Goal: Task Accomplishment & Management: Use online tool/utility

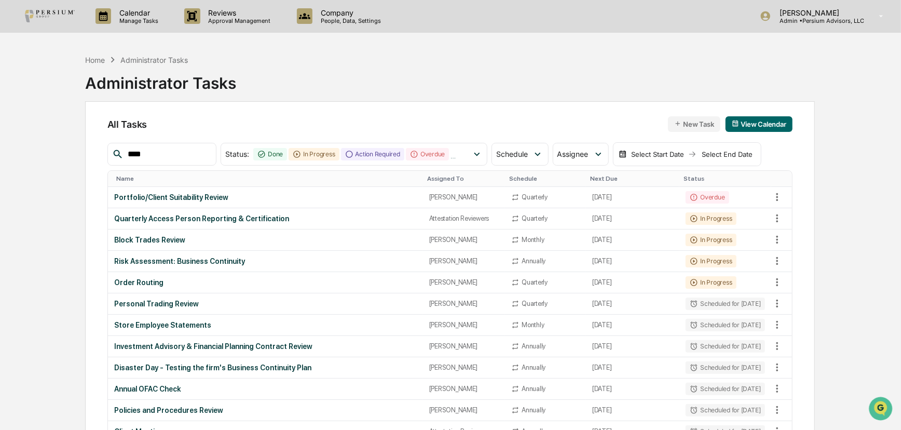
click at [296, 117] on div "All Tasks New Task View Calendar" at bounding box center [449, 124] width 685 height 16
click at [223, 18] on p "Approval Management" at bounding box center [238, 20] width 76 height 7
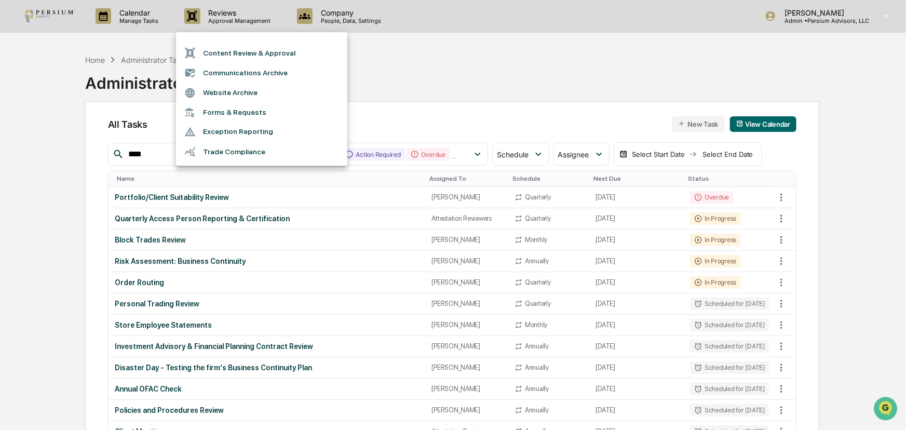
click at [308, 75] on div at bounding box center [453, 215] width 906 height 430
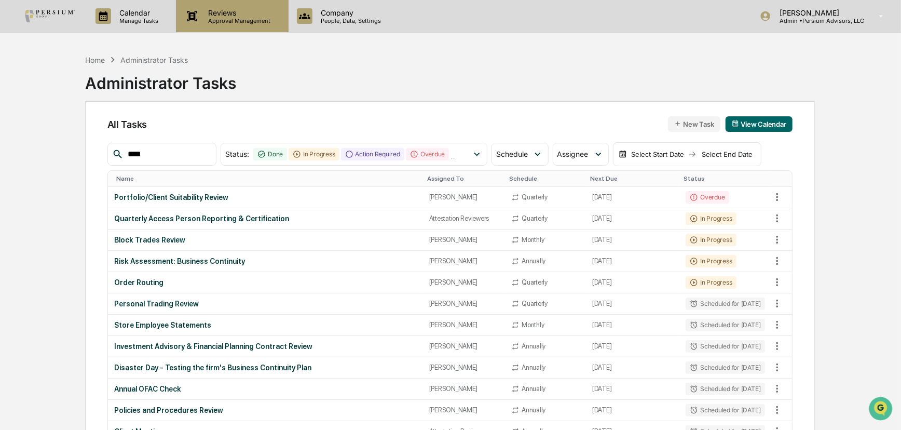
click at [238, 16] on p "Reviews" at bounding box center [238, 12] width 76 height 9
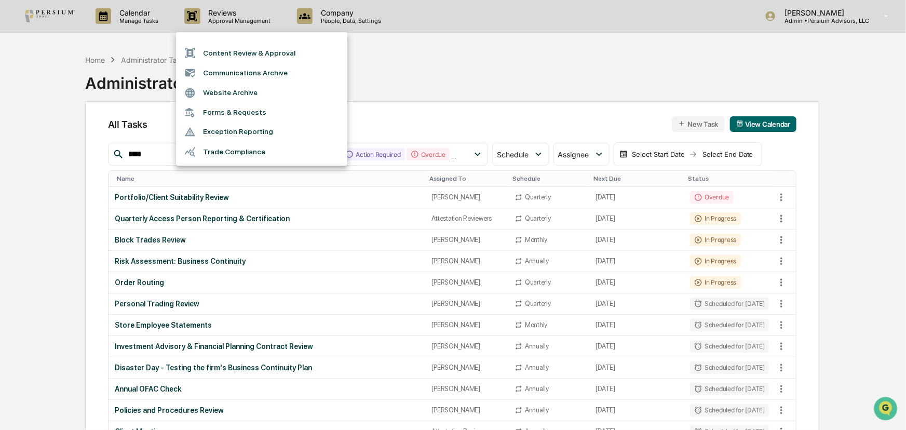
click at [141, 21] on div at bounding box center [453, 215] width 906 height 430
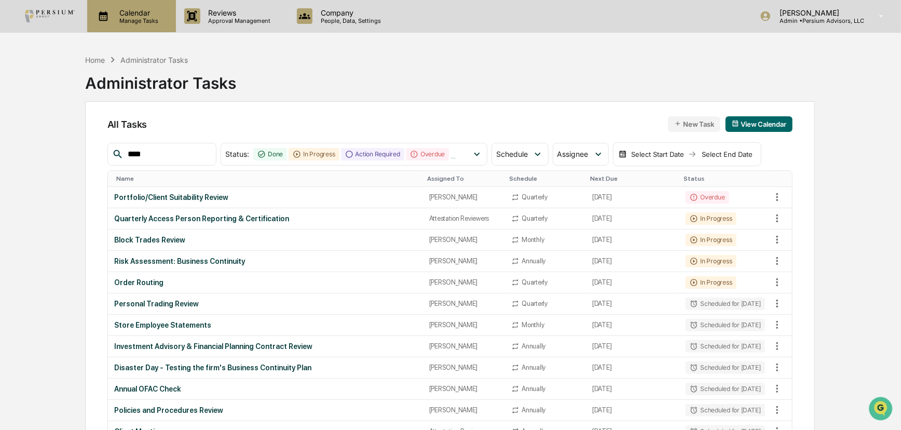
click at [134, 17] on p "Manage Tasks" at bounding box center [137, 20] width 52 height 7
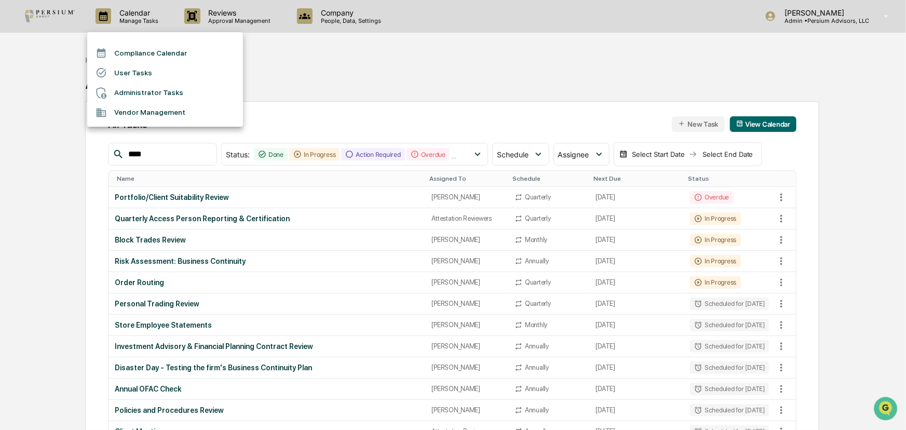
click at [131, 93] on li "Administrator Tasks" at bounding box center [165, 93] width 156 height 20
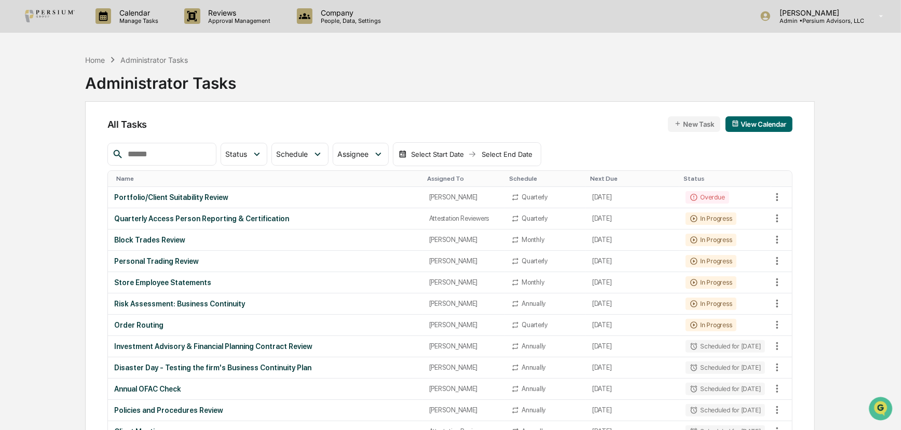
scroll to position [47, 0]
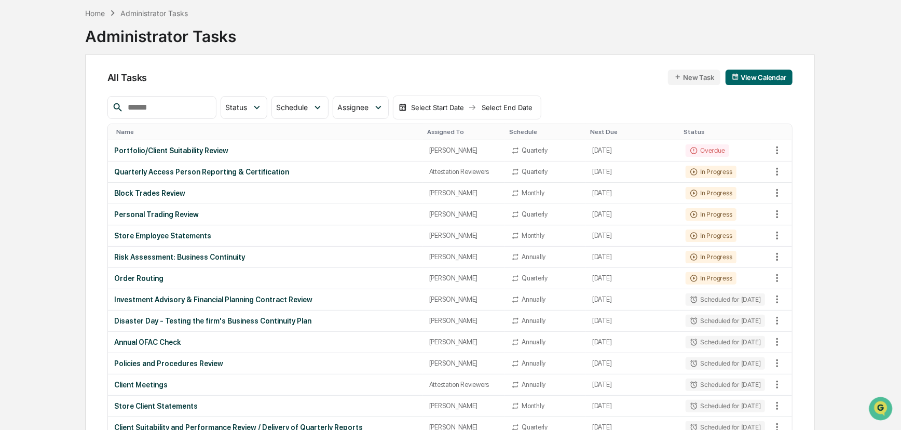
click at [308, 160] on td "[PERSON_NAME]" at bounding box center [464, 214] width 83 height 21
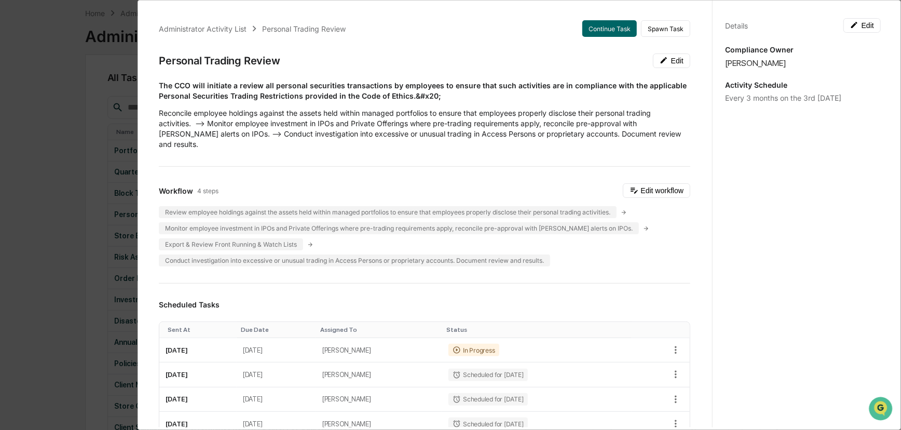
click at [78, 160] on div "Administrator Activity List Personal Trading Review Continue Task Spawn Task Pe…" at bounding box center [450, 215] width 901 height 430
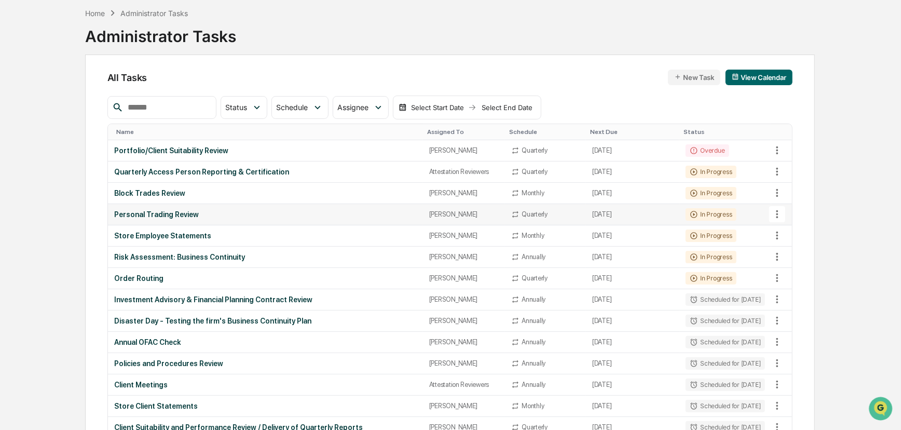
click at [181, 160] on div "Personal Trading Review" at bounding box center [265, 214] width 303 height 8
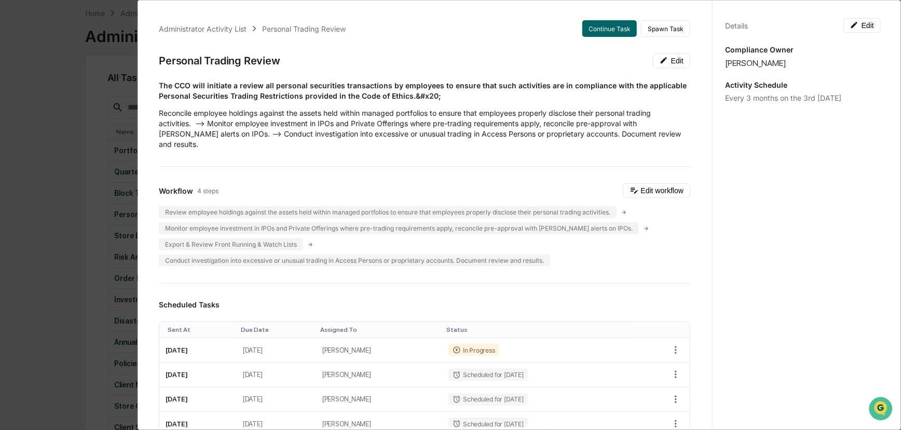
click at [76, 160] on div "Administrator Activity List Personal Trading Review Continue Task Spawn Task Pe…" at bounding box center [450, 215] width 901 height 430
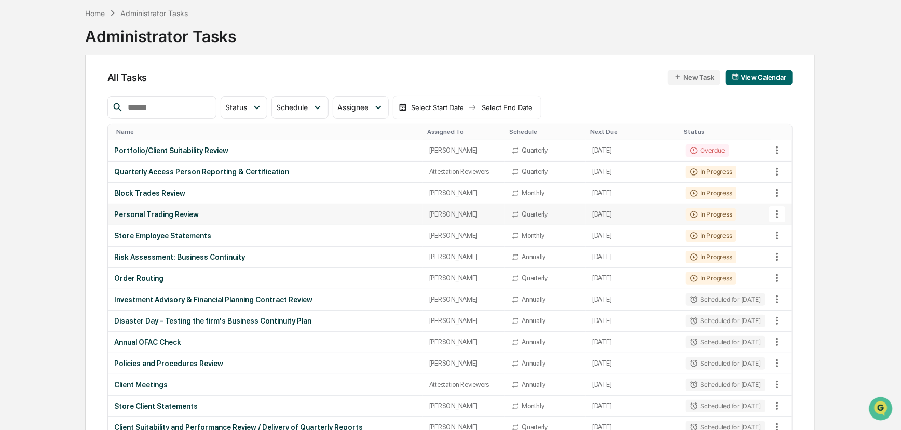
click at [253, 160] on div "Personal Trading Review" at bounding box center [265, 214] width 303 height 8
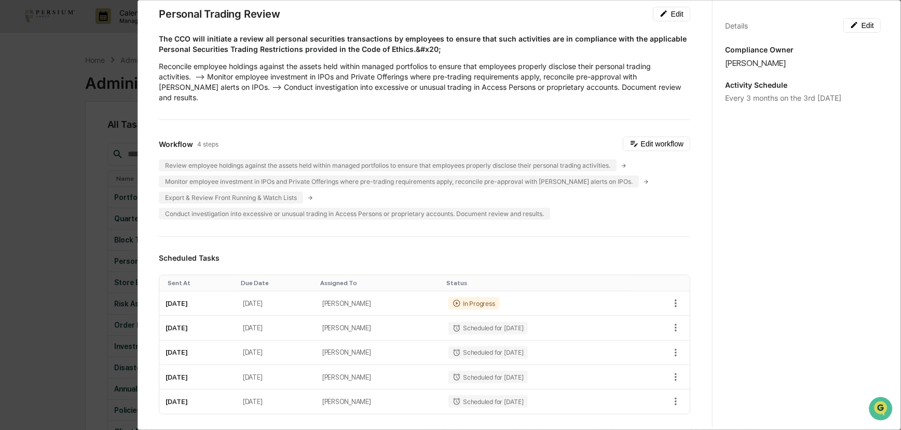
click at [308, 118] on div "Administrator Activity List Personal Trading Review Continue Task Spawn Task Pe…" at bounding box center [424, 377] width 556 height 833
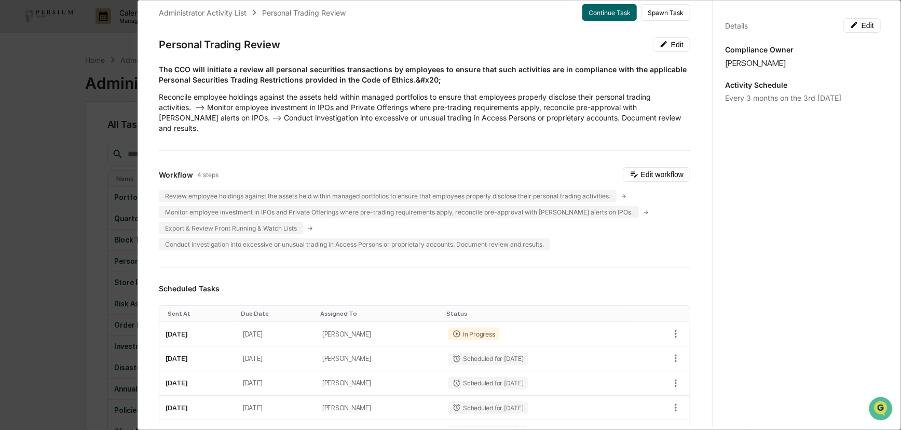
scroll to position [0, 0]
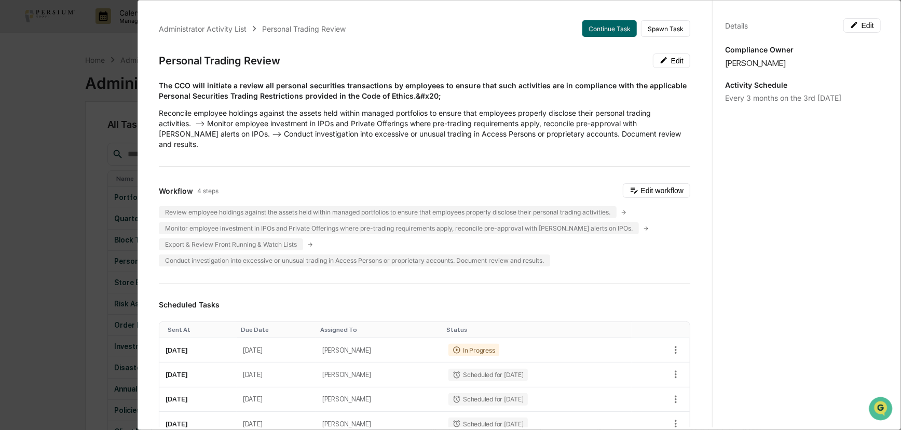
click at [73, 160] on div "Administrator Activity List Personal Trading Review Continue Task Spawn Task Pe…" at bounding box center [450, 215] width 901 height 430
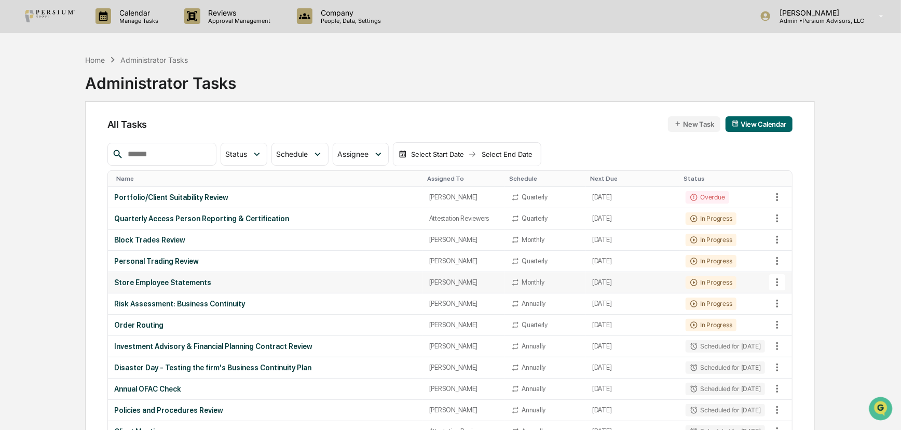
click at [308, 160] on div "[PERSON_NAME]" at bounding box center [464, 282] width 70 height 8
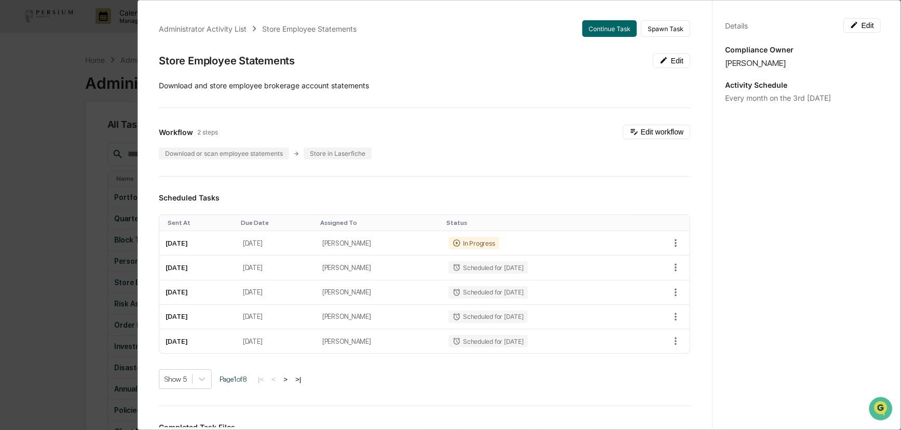
click at [83, 160] on div "Administrator Activity List Store Employee Statements Continue Task Spawn Task …" at bounding box center [450, 215] width 901 height 430
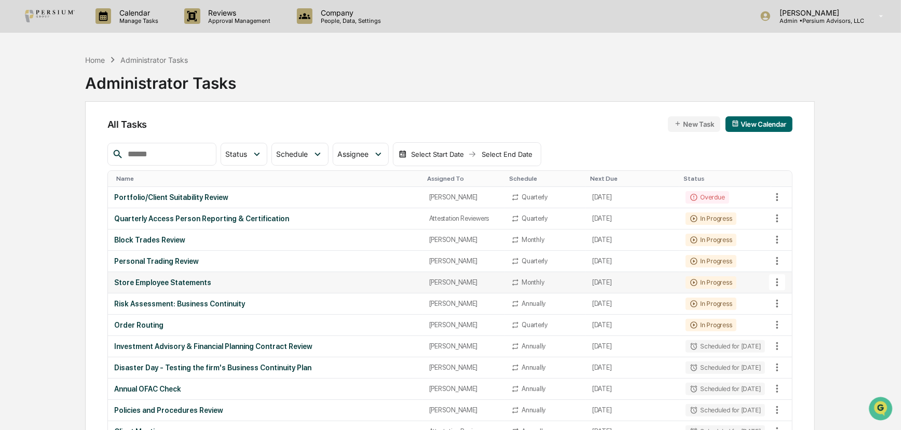
click at [191, 160] on td "Store Employee Statements" at bounding box center [265, 282] width 315 height 21
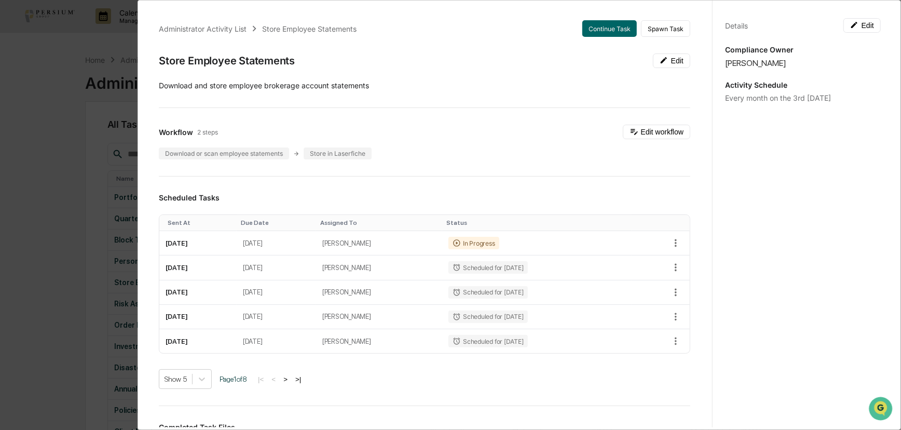
click at [94, 160] on div "Administrator Activity List Store Employee Statements Continue Task Spawn Task …" at bounding box center [450, 215] width 901 height 430
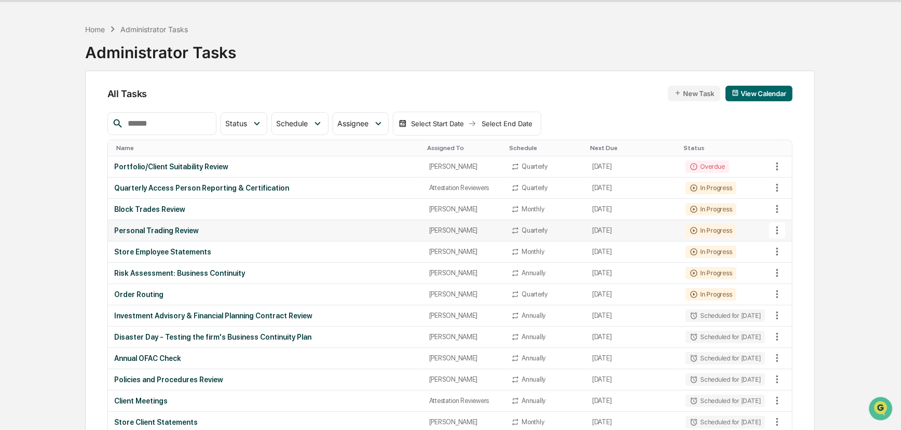
scroll to position [47, 0]
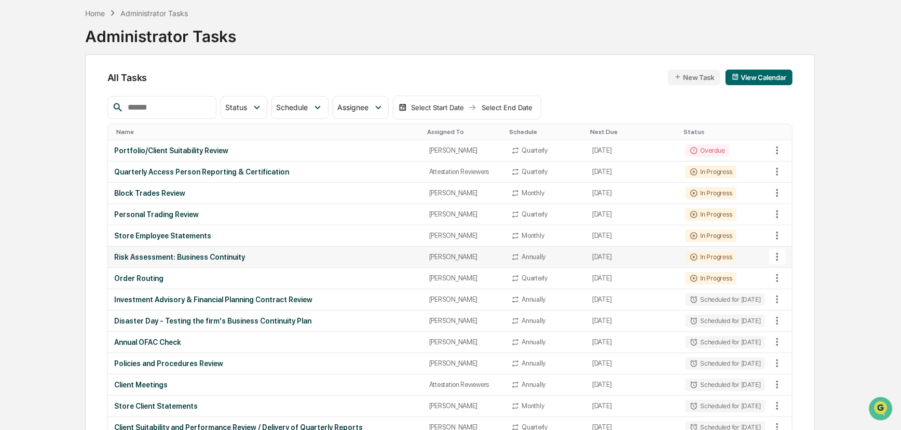
click at [308, 160] on td "[PERSON_NAME]" at bounding box center [464, 257] width 83 height 21
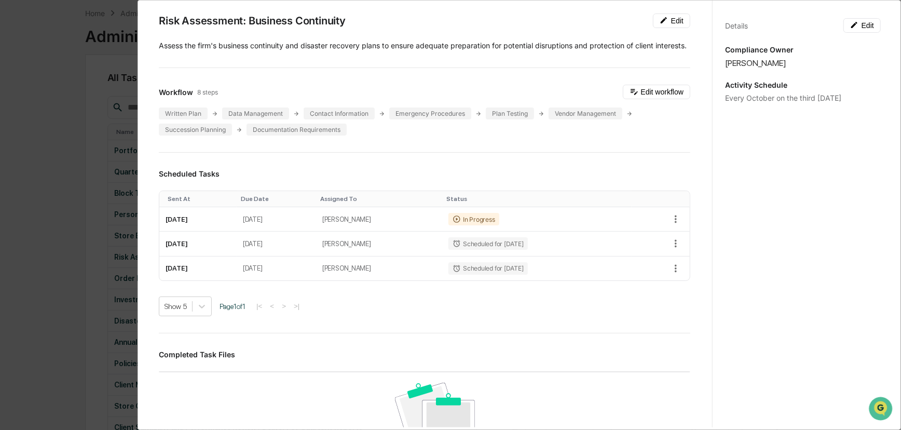
scroll to position [0, 0]
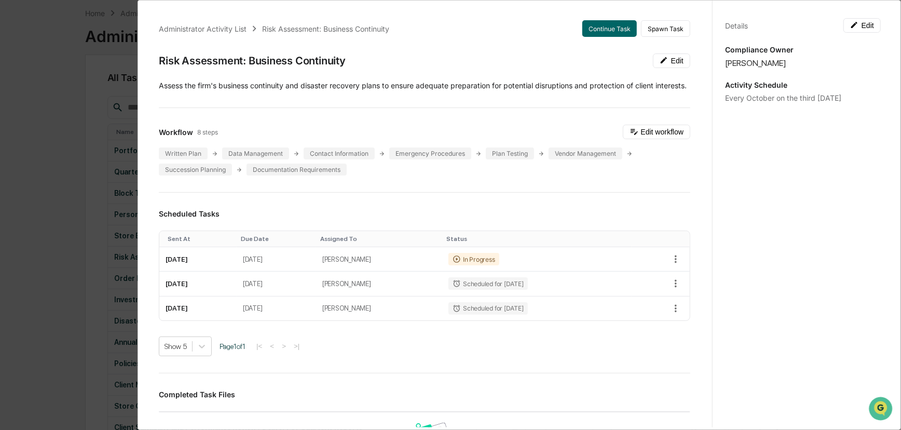
drag, startPoint x: 707, startPoint y: 203, endPoint x: 708, endPoint y: 194, distance: 9.4
click at [308, 160] on div "Details Edit Compliance Owner [PERSON_NAME] Activity Schedule Every October on …" at bounding box center [802, 224] width 181 height 455
click at [308, 160] on div "Administrator Activity List Risk Assessment: Business Continuity Continue Task …" at bounding box center [424, 354] width 556 height 693
click at [308, 60] on div "Risk Assessment: Business Continuity" at bounding box center [252, 61] width 187 height 12
click at [90, 160] on div "Administrator Activity List Risk Assessment: Business Continuity Continue Task …" at bounding box center [450, 215] width 901 height 430
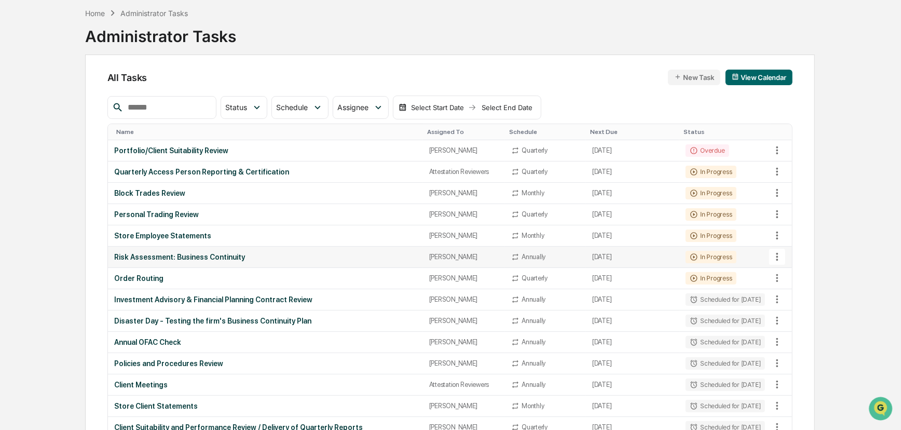
click at [184, 160] on td "Risk Assessment: Business Continuity" at bounding box center [265, 257] width 315 height 21
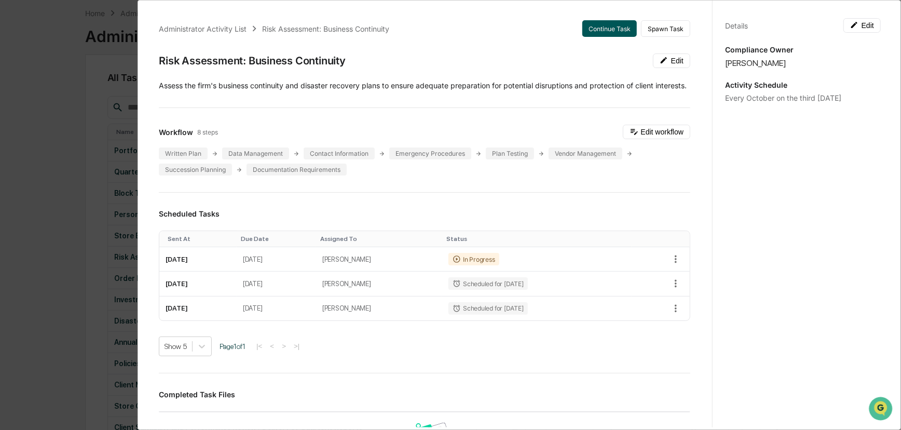
click at [308, 27] on button "Continue Task" at bounding box center [609, 28] width 55 height 17
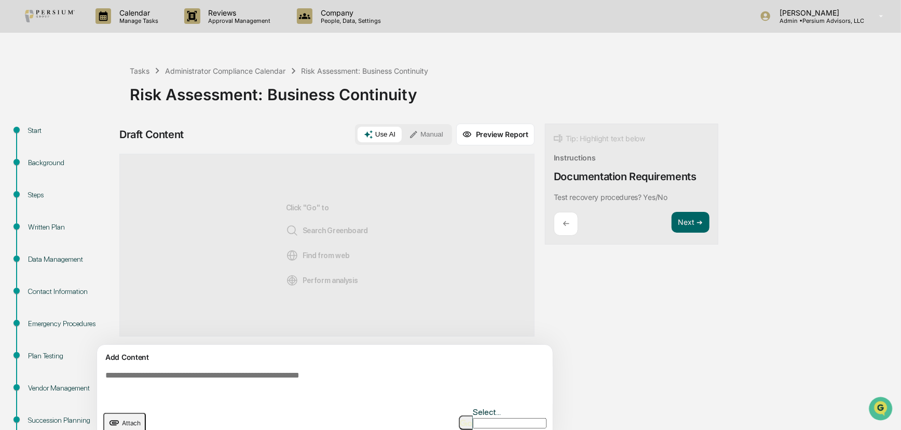
click at [44, 132] on div "Start" at bounding box center [70, 130] width 85 height 11
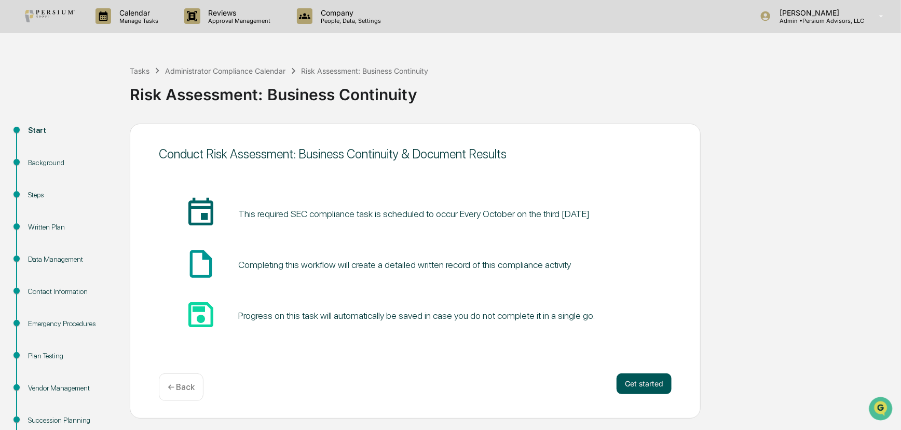
click at [308, 160] on button "Get started" at bounding box center [644, 383] width 55 height 21
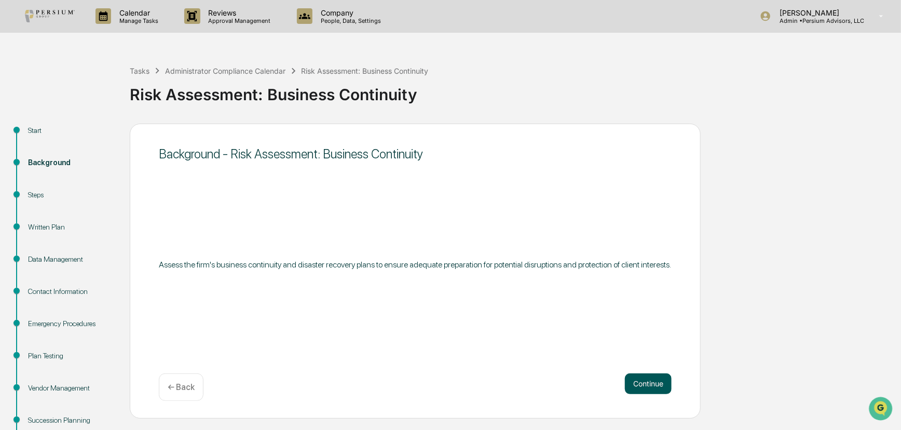
click at [308, 160] on button "Continue" at bounding box center [648, 383] width 47 height 21
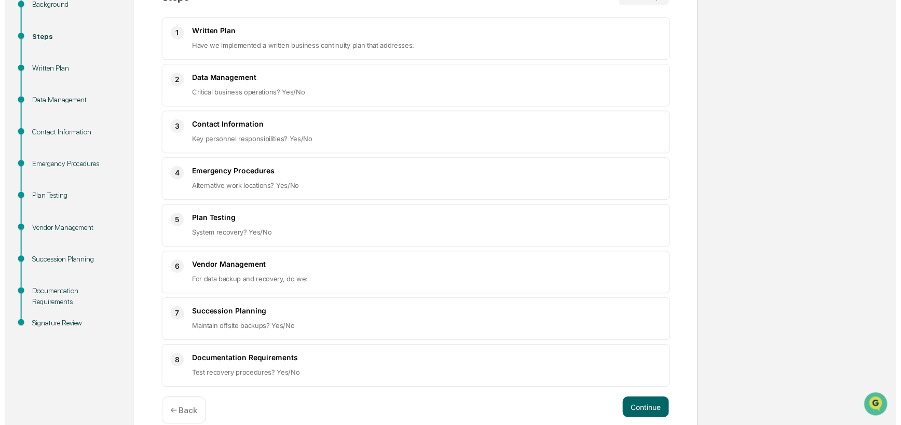
scroll to position [175, 0]
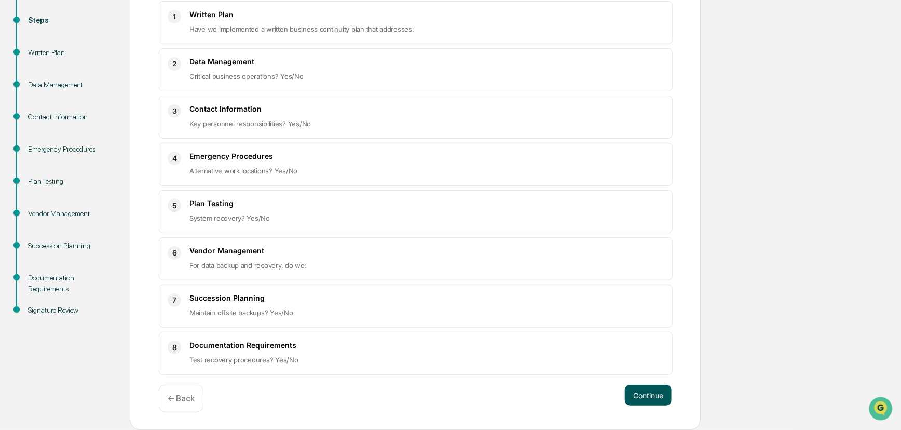
click at [308, 160] on button "Continue" at bounding box center [648, 395] width 47 height 21
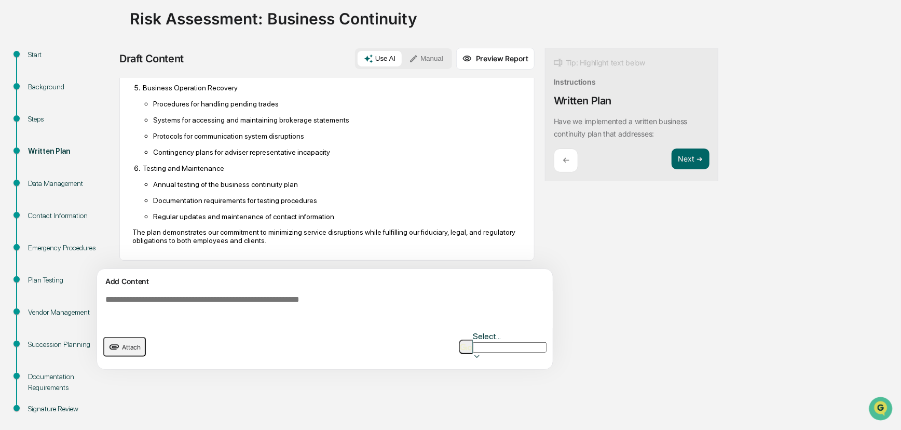
scroll to position [91, 0]
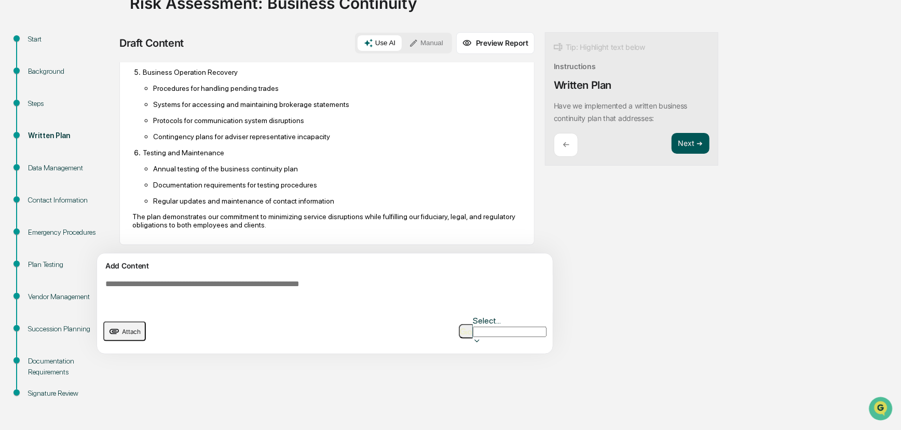
click at [308, 145] on button "Next ➔" at bounding box center [691, 143] width 38 height 21
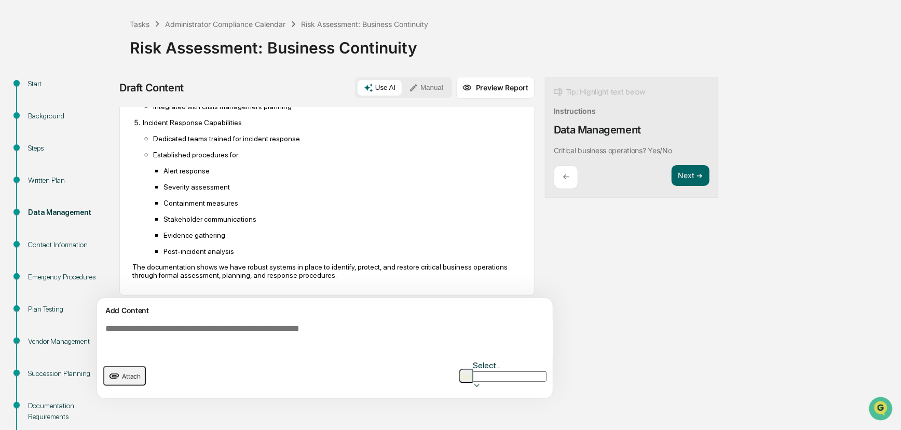
scroll to position [573, 0]
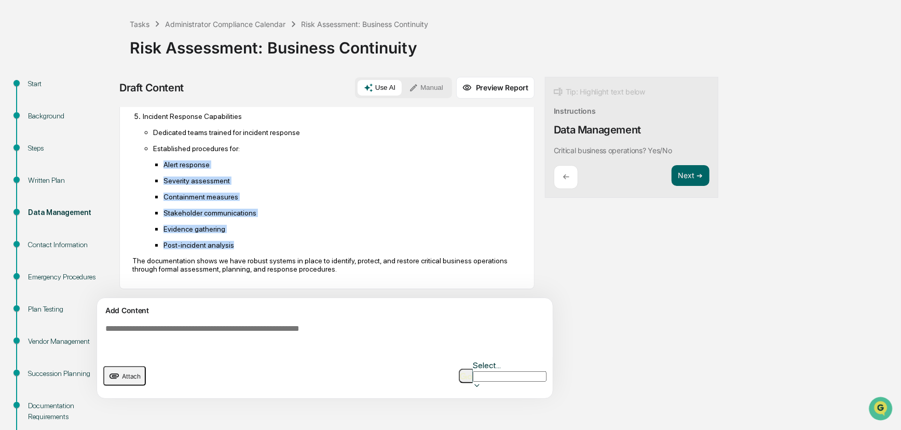
drag, startPoint x: 164, startPoint y: 163, endPoint x: 254, endPoint y: 246, distance: 122.7
click at [254, 160] on ul "Alert response Severity assessment Containment measures Stakeholder communicati…" at bounding box center [337, 204] width 369 height 89
click at [279, 160] on p "Post-incident analysis" at bounding box center [343, 245] width 358 height 8
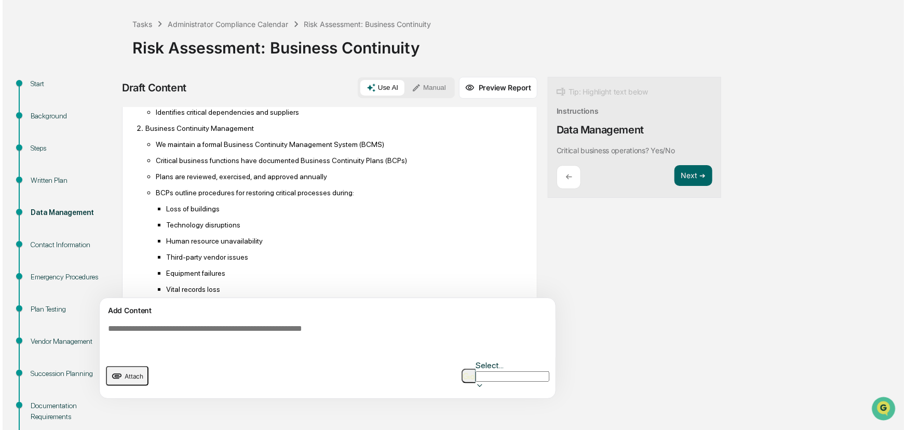
scroll to position [0, 0]
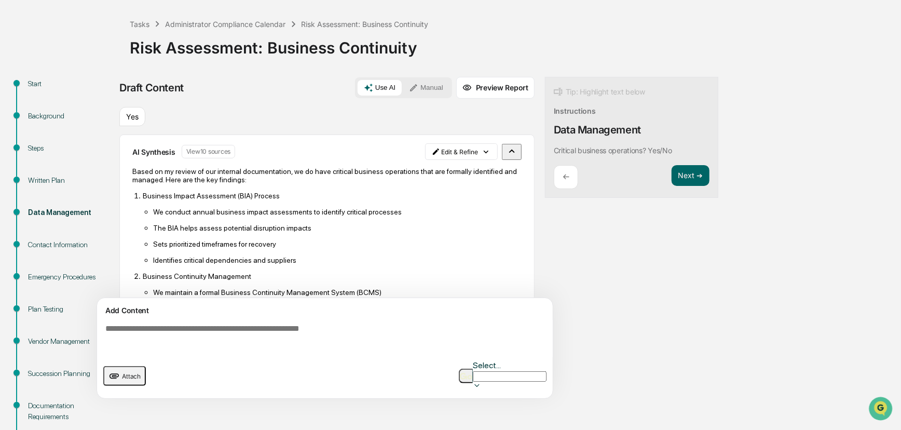
click at [218, 154] on button "View 10 sources" at bounding box center [209, 151] width 54 height 13
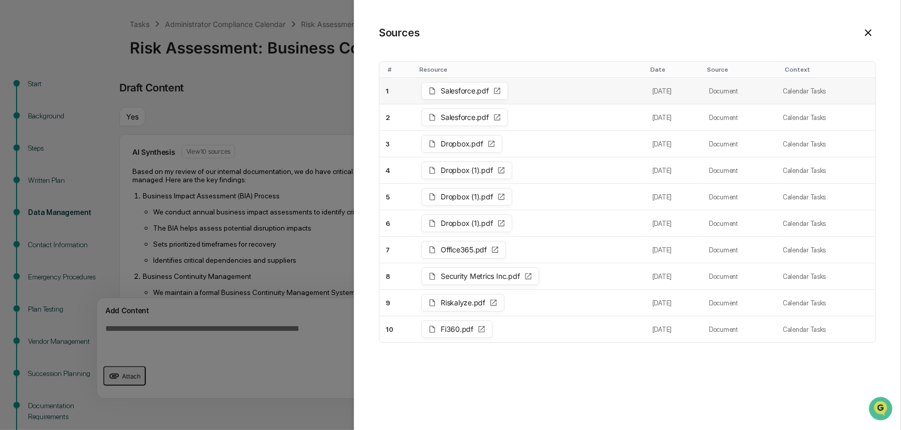
click at [308, 88] on span "Salesforce.pdf" at bounding box center [465, 90] width 48 height 7
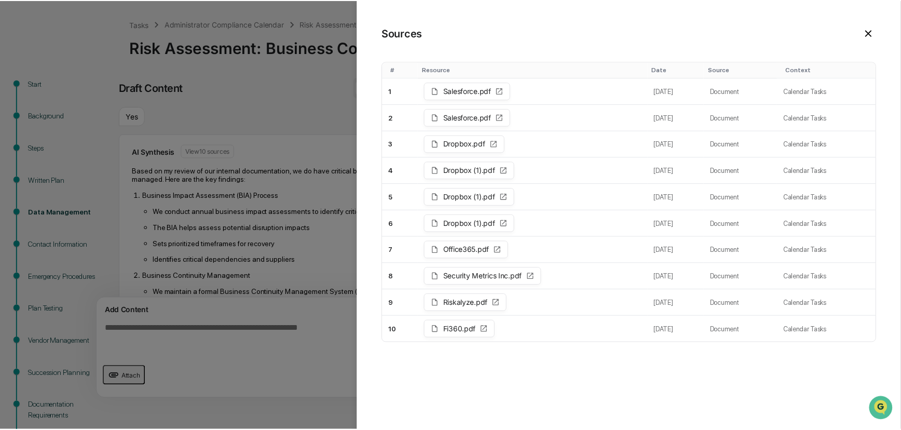
scroll to position [2312, 0]
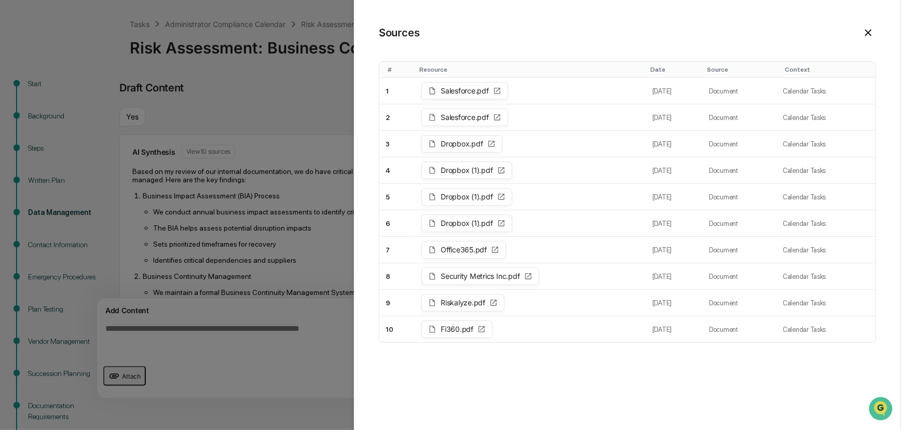
click at [308, 33] on icon at bounding box center [868, 33] width 7 height 7
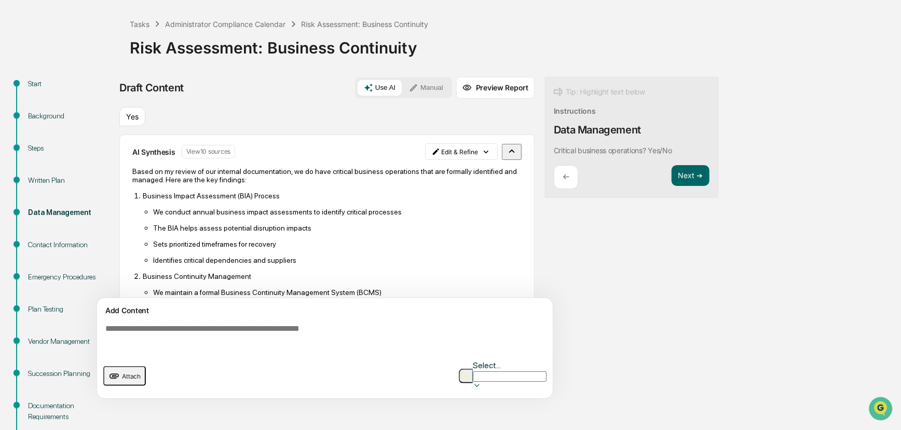
scroll to position [0, 0]
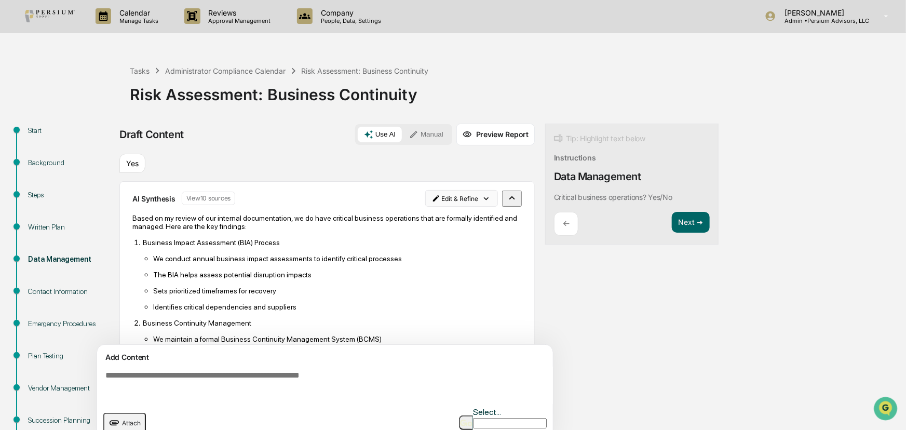
click at [308, 160] on html "Calendar Manage Tasks Reviews Approval Management Company People, Data, Setting…" at bounding box center [453, 215] width 906 height 430
click at [308, 160] on div "Delete Result" at bounding box center [458, 237] width 76 height 17
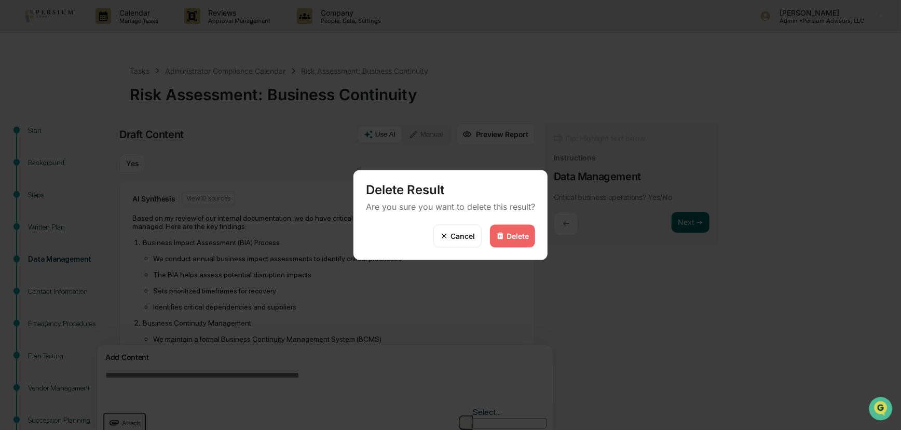
click at [308, 160] on div "Delete" at bounding box center [518, 236] width 22 height 9
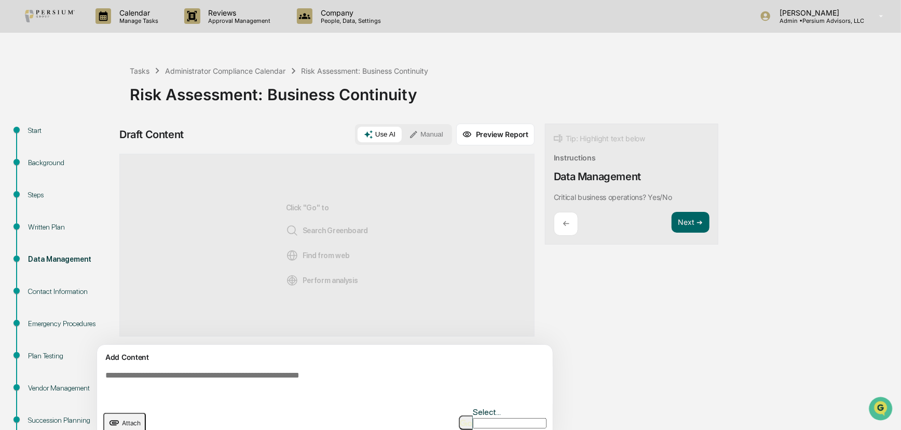
click at [187, 160] on textarea at bounding box center [327, 384] width 452 height 37
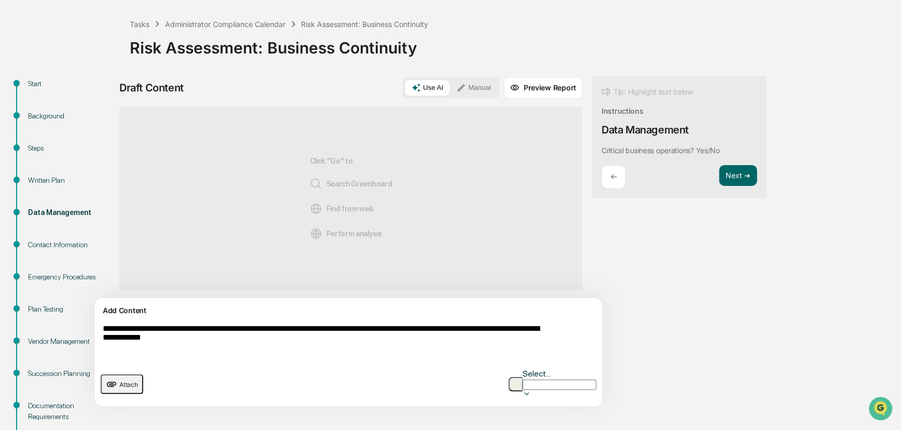
type textarea "**********"
click at [308, 160] on img "button" at bounding box center [516, 384] width 12 height 7
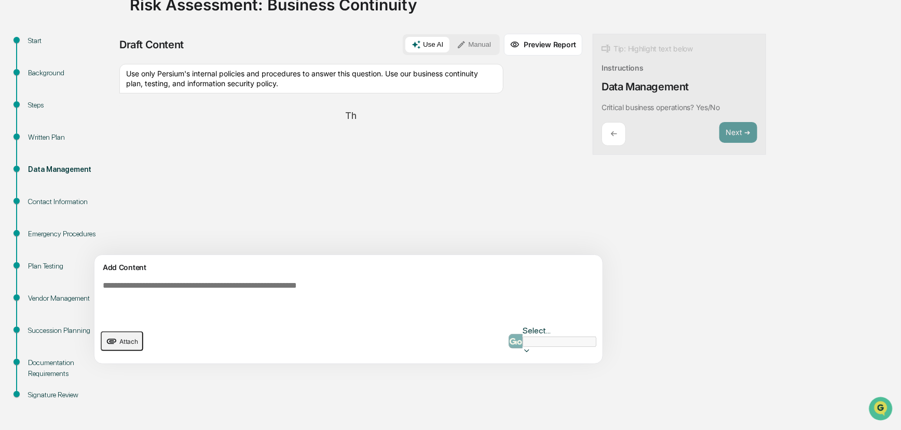
scroll to position [91, 0]
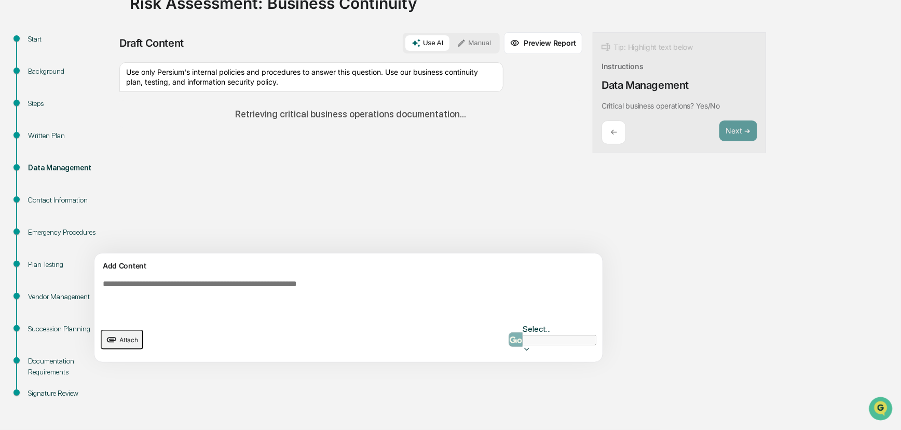
click at [308, 160] on div "Draft Content Use AI Manual Preview Report Sources # Resource Date Source Conte…" at bounding box center [409, 200] width 581 height 336
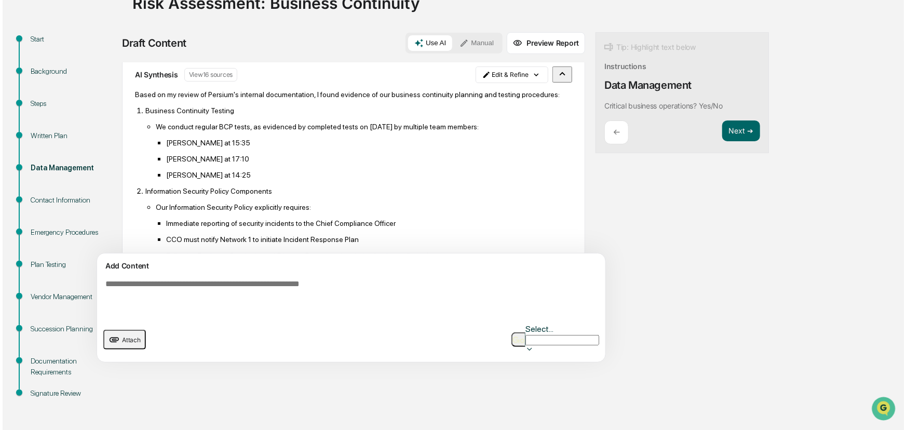
scroll to position [0, 0]
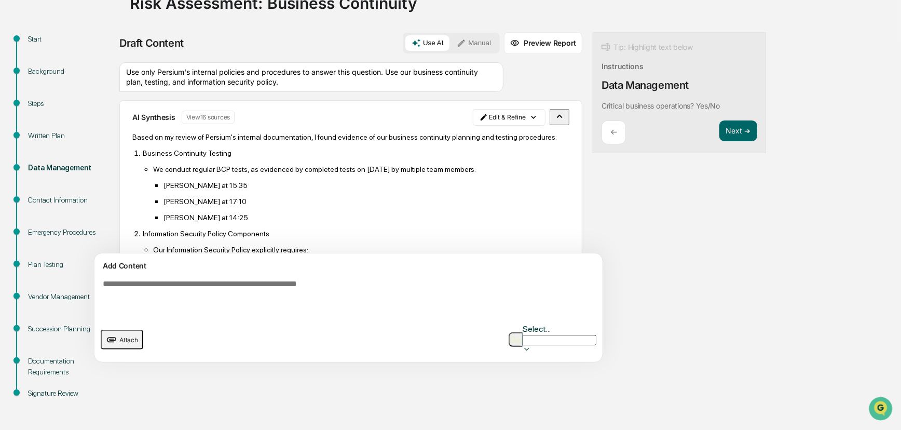
click at [223, 120] on button "View 16 sources" at bounding box center [208, 117] width 53 height 13
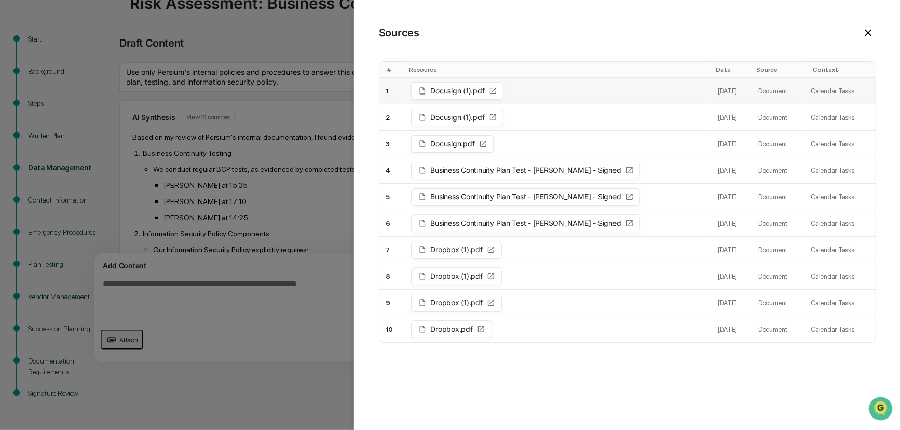
click at [308, 87] on span "Docusign (1).pdf" at bounding box center [458, 90] width 54 height 7
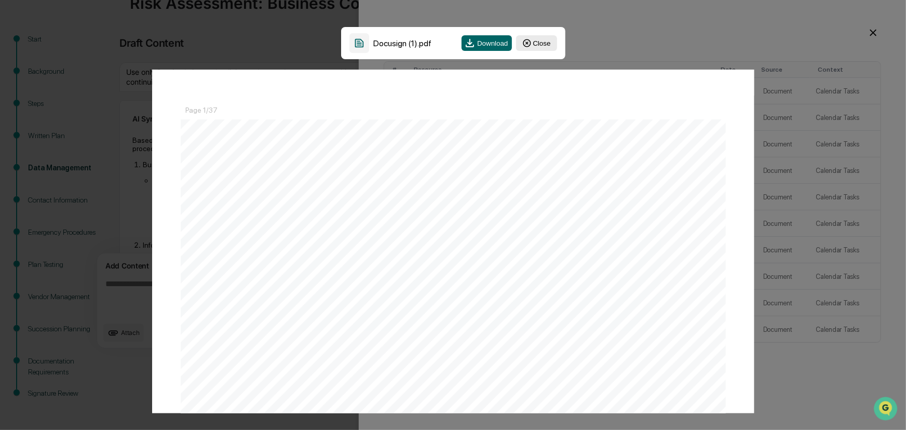
click at [545, 46] on button "Close" at bounding box center [536, 43] width 40 height 16
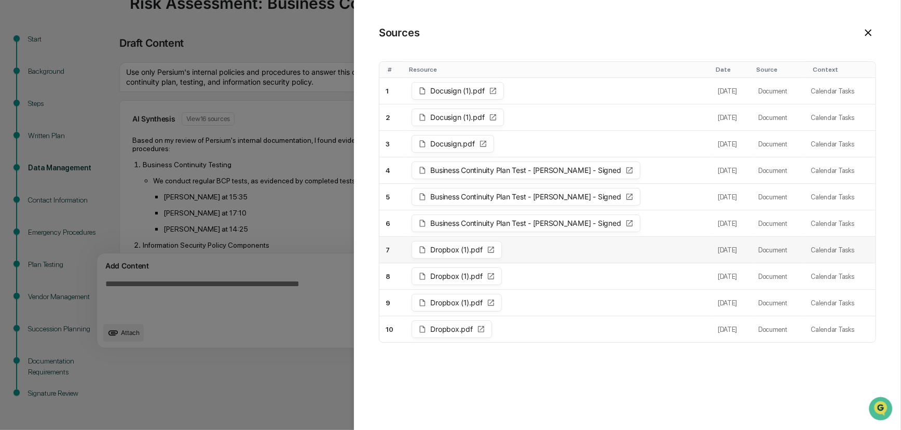
click at [464, 246] on span "Dropbox (1).pdf" at bounding box center [457, 249] width 52 height 7
